Goal: Find specific page/section: Find specific page/section

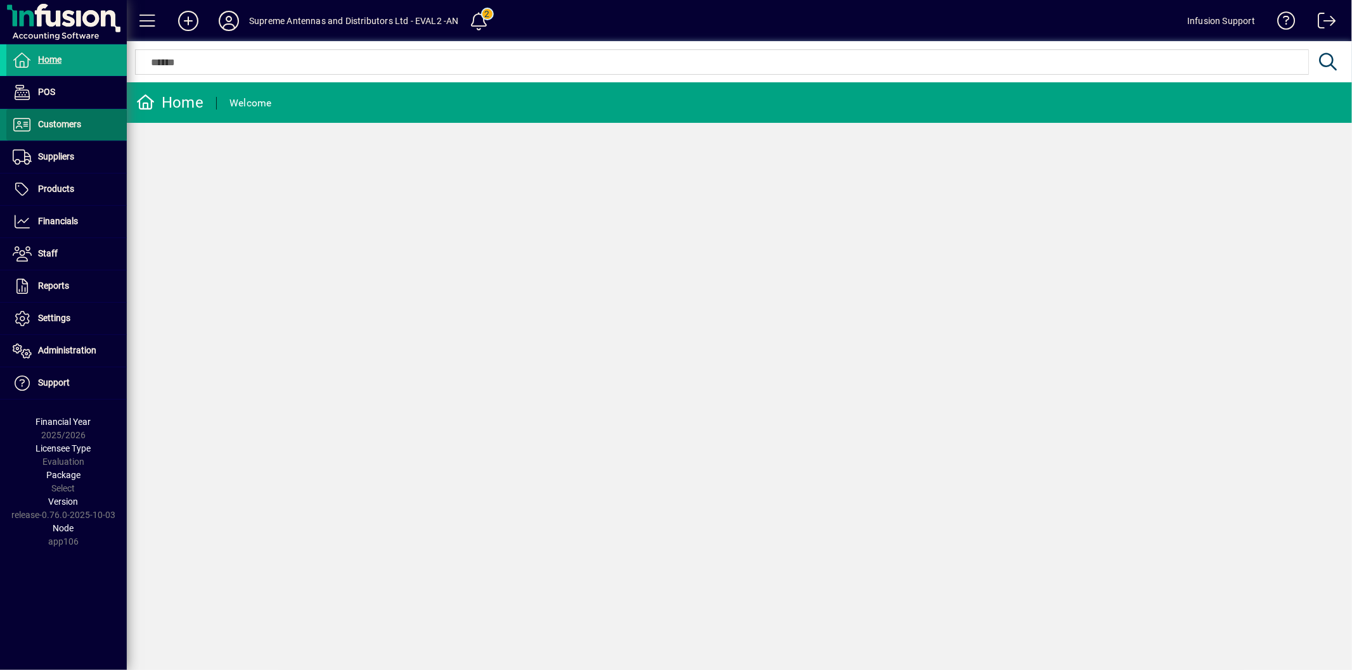
click at [62, 124] on span "Customers" at bounding box center [59, 124] width 43 height 10
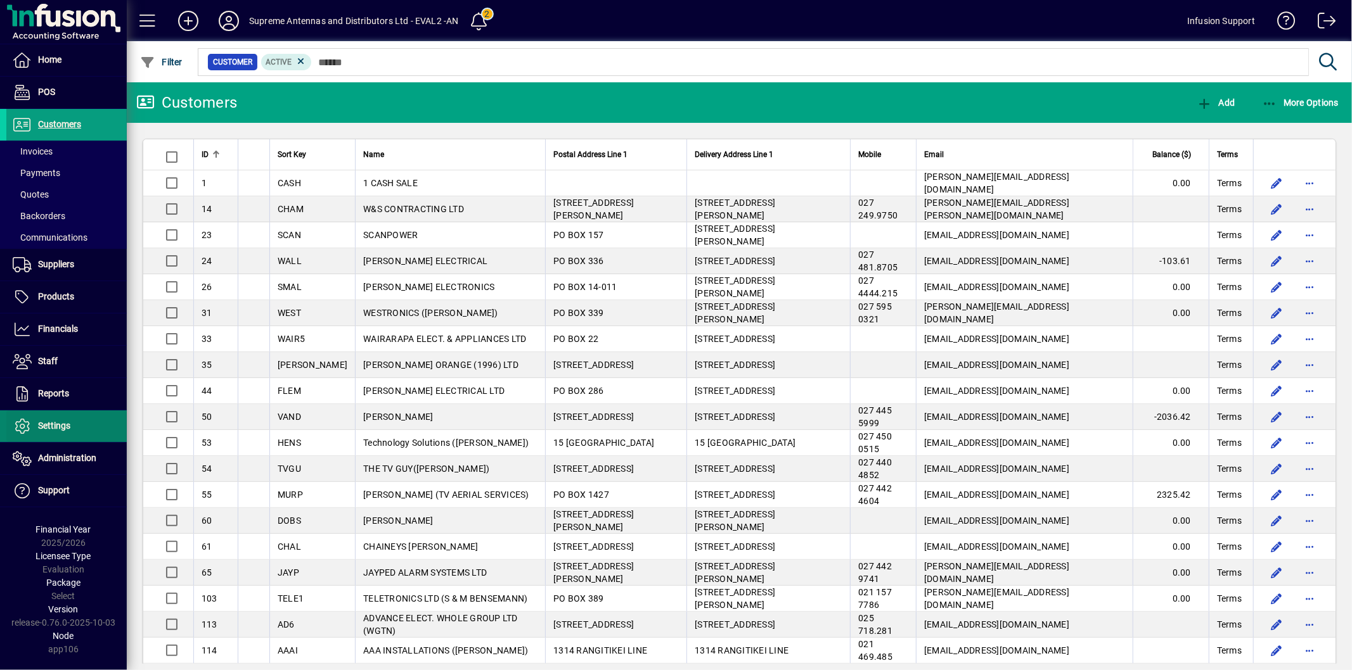
click at [60, 426] on span "Settings" at bounding box center [54, 426] width 32 height 10
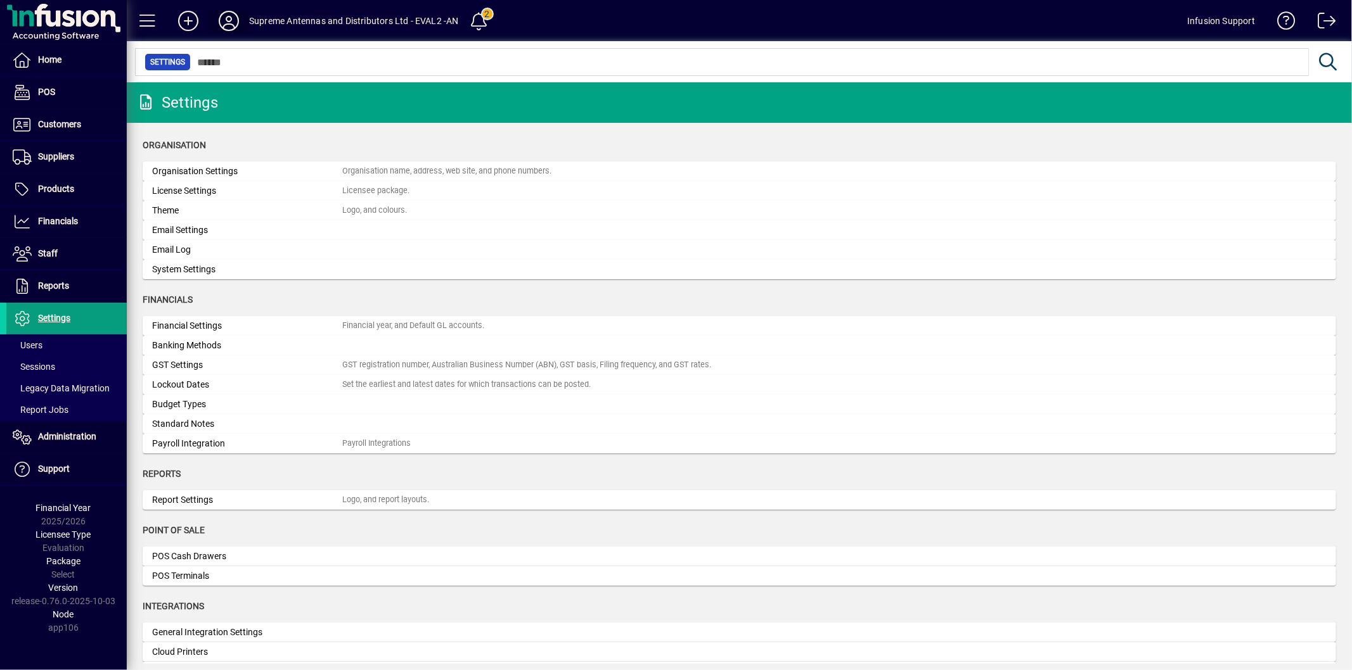
click at [233, 28] on icon at bounding box center [228, 21] width 25 height 20
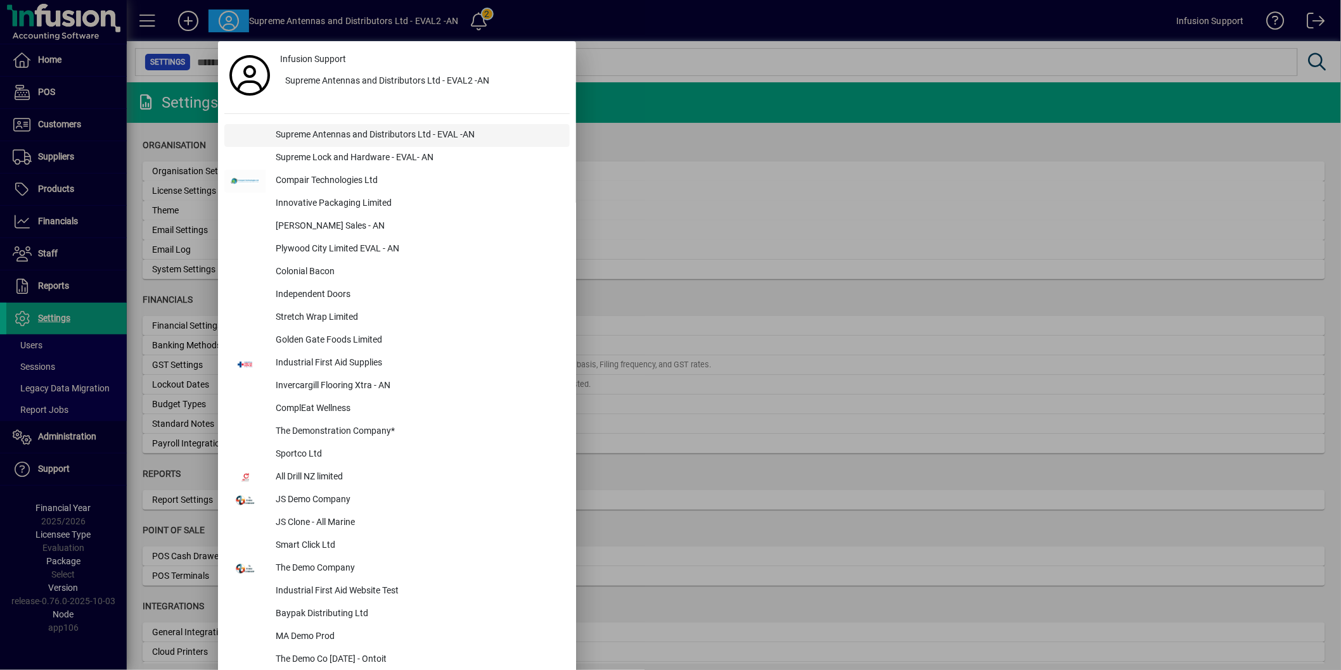
click at [342, 134] on div "Supreme Antennas and Distributors Ltd - EVAL -AN" at bounding box center [418, 135] width 304 height 23
